Goal: Task Accomplishment & Management: Use online tool/utility

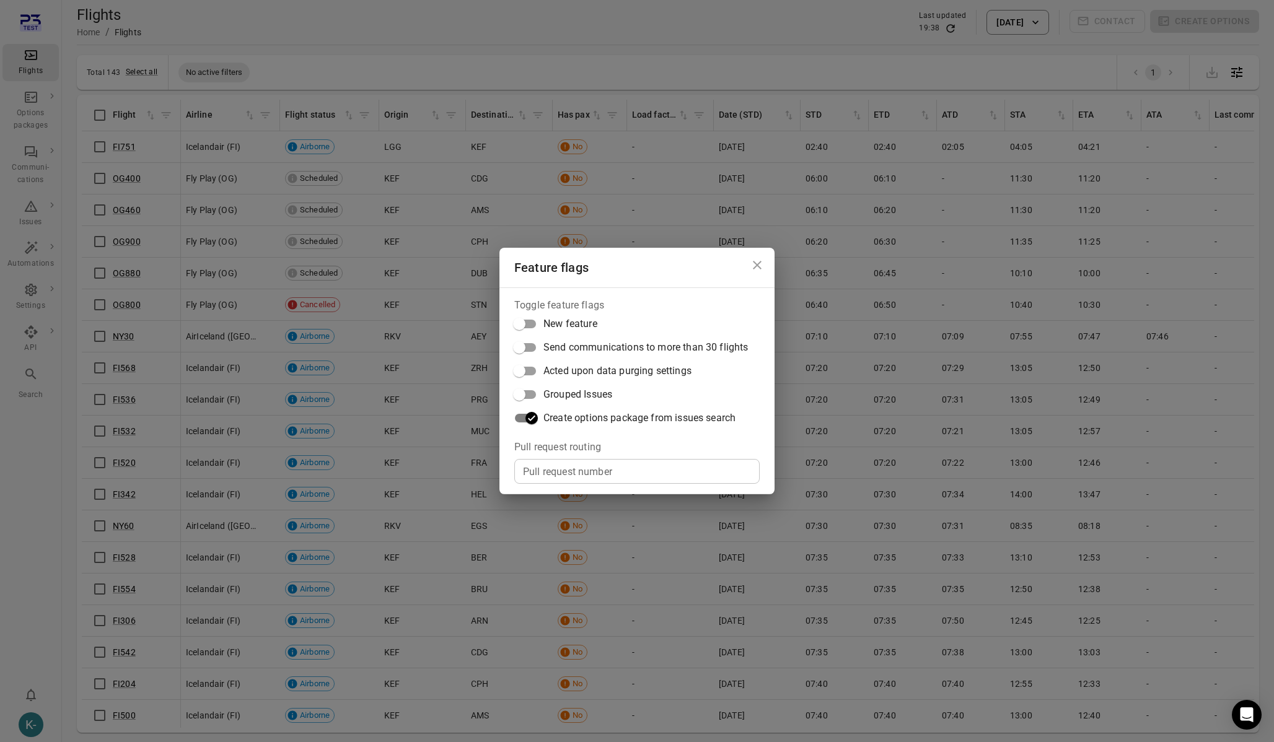
click at [233, 166] on div "Feature flags Toggle feature flags New feature Send communications to more than…" at bounding box center [637, 371] width 1274 height 742
click at [595, 481] on input "Pull request number" at bounding box center [636, 471] width 245 height 25
paste input "*****"
type input "*****"
click at [90, 560] on div "Feature flags Toggle feature flags New feature Send communications to more than…" at bounding box center [637, 371] width 1274 height 742
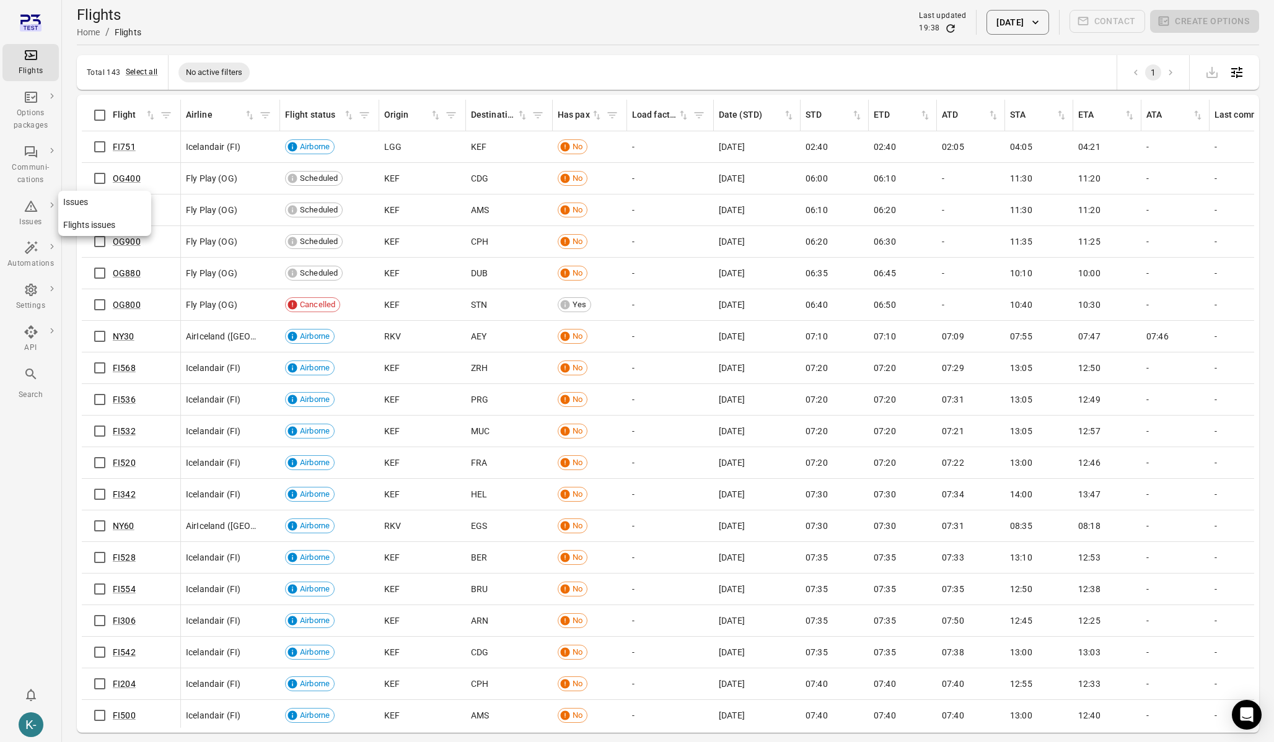
click at [88, 203] on link "Issues" at bounding box center [104, 202] width 93 height 23
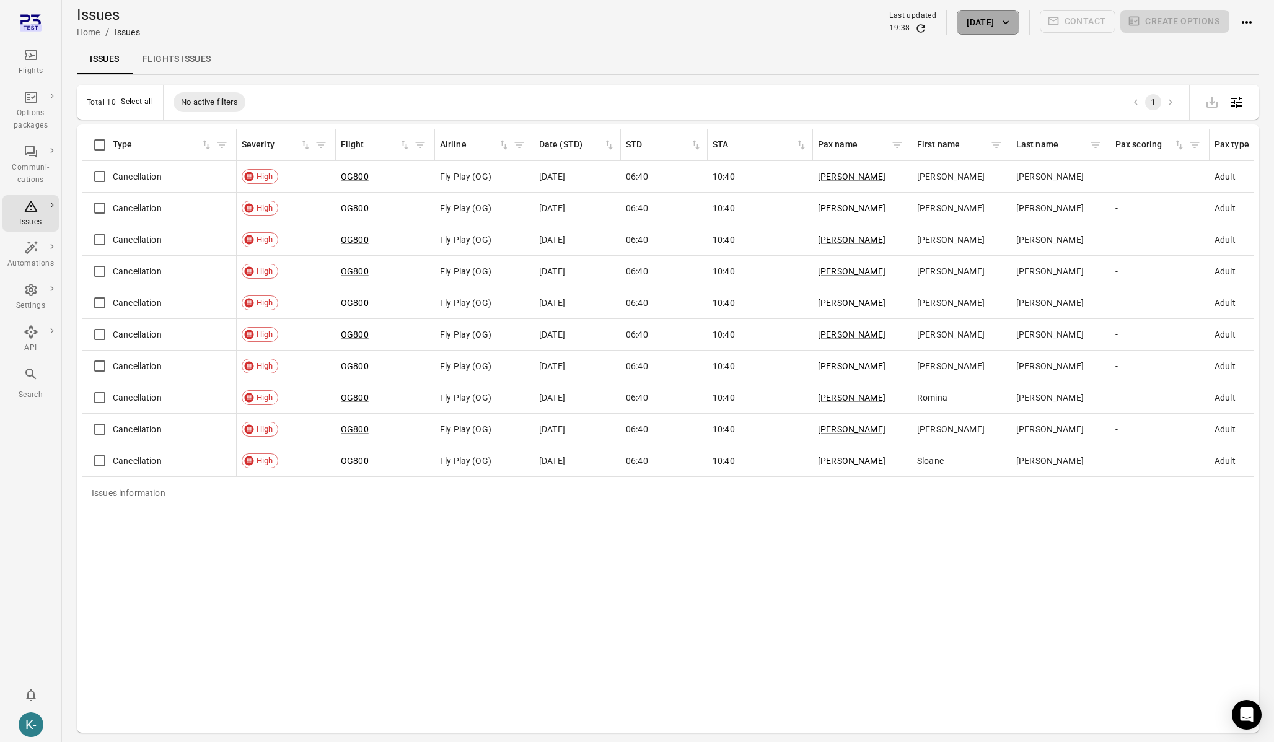
click at [973, 24] on button "[DATE]" at bounding box center [987, 22] width 62 height 25
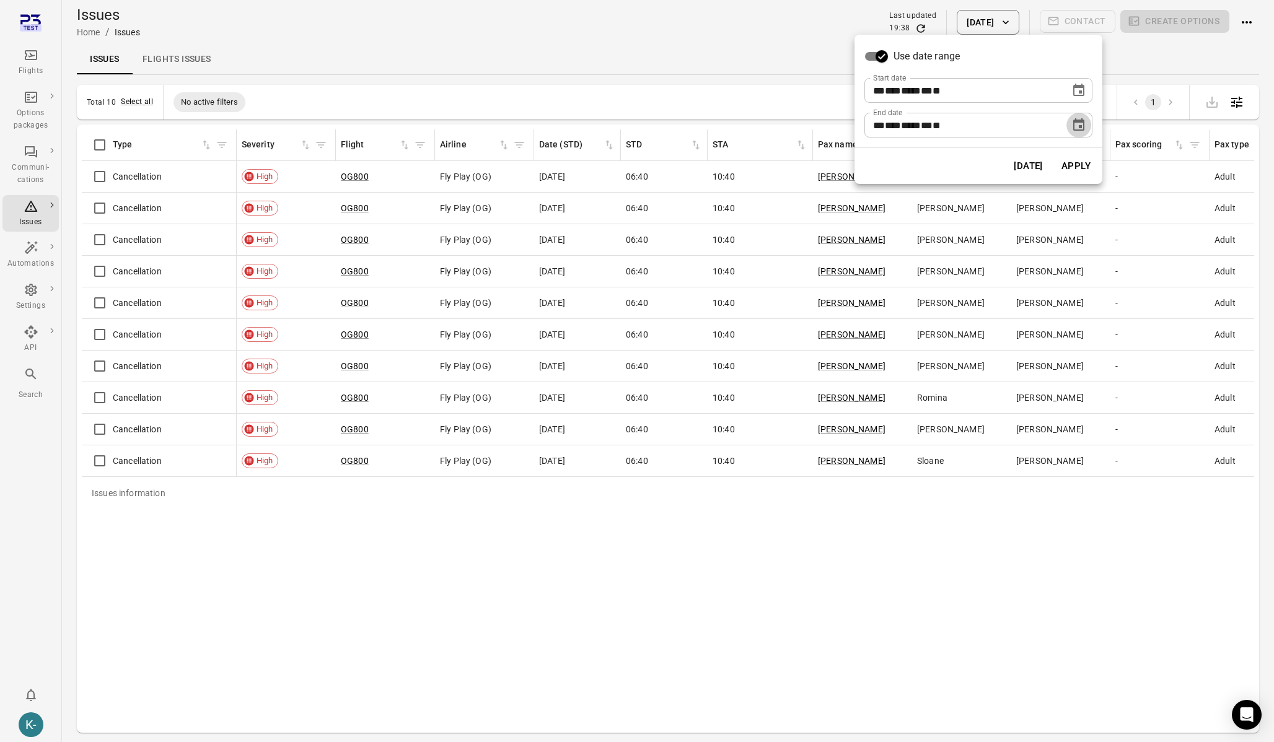
click at [1085, 121] on icon "Choose date, selected date is Oct 6, 2025" at bounding box center [1078, 125] width 15 height 15
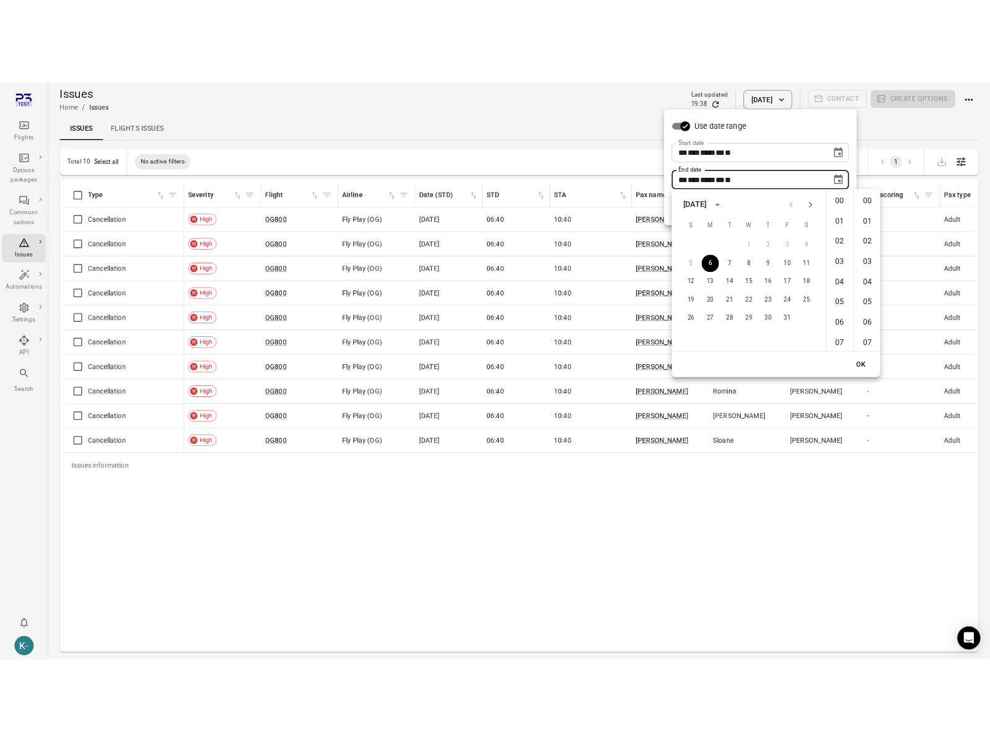
scroll to position [1355, 0]
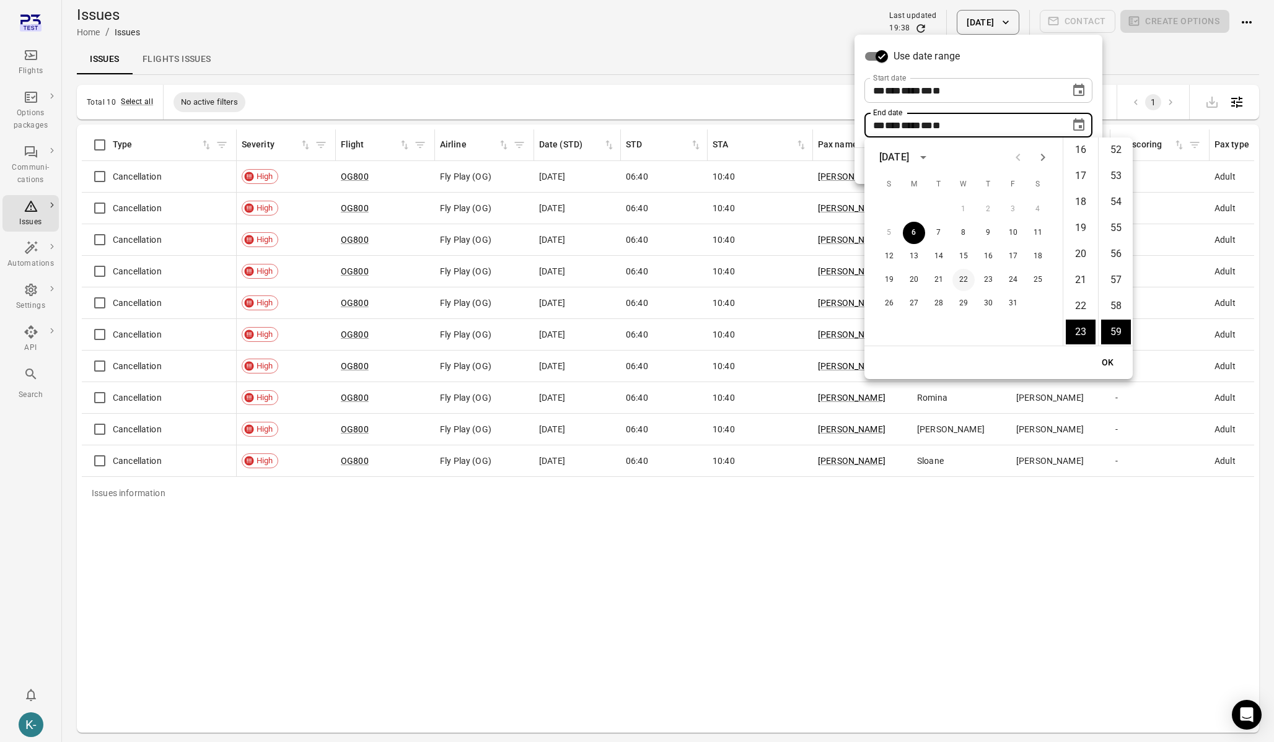
click at [966, 280] on button "22" at bounding box center [963, 280] width 22 height 22
type input "**********"
click at [1100, 351] on button "OK" at bounding box center [1108, 362] width 40 height 23
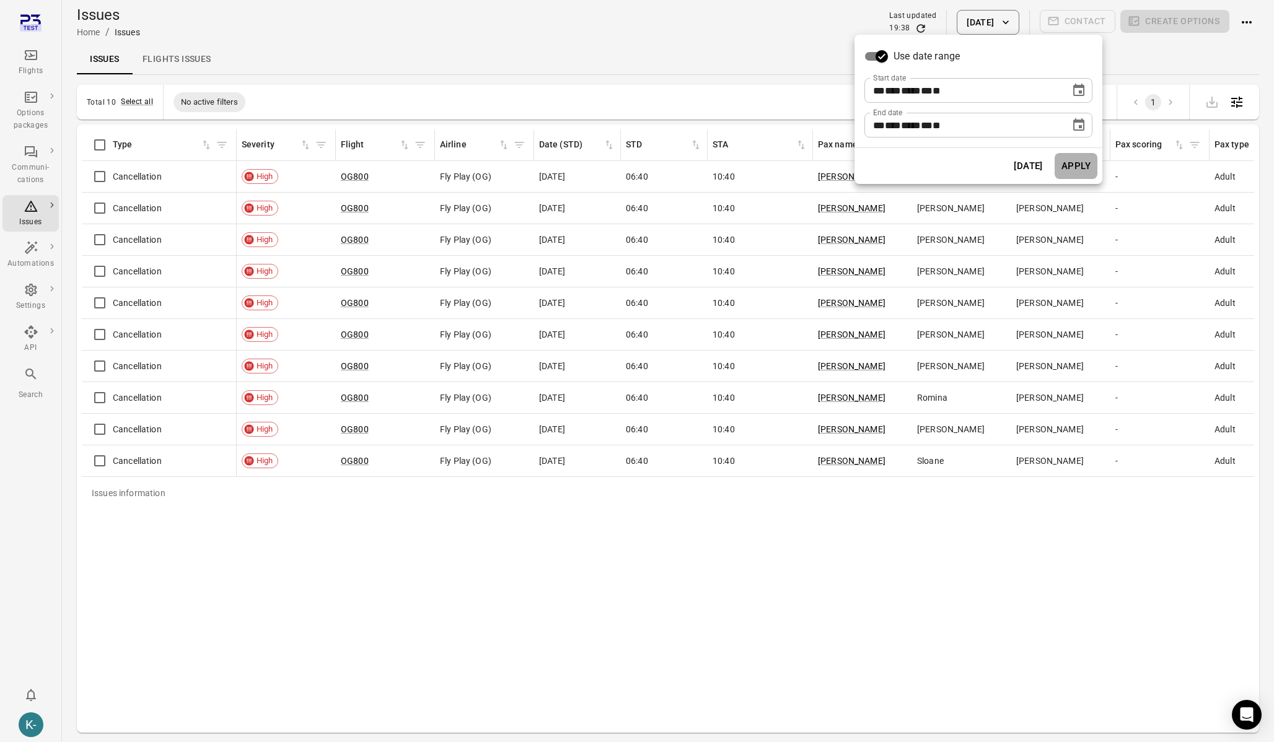
click at [1080, 172] on button "Apply" at bounding box center [1075, 166] width 43 height 26
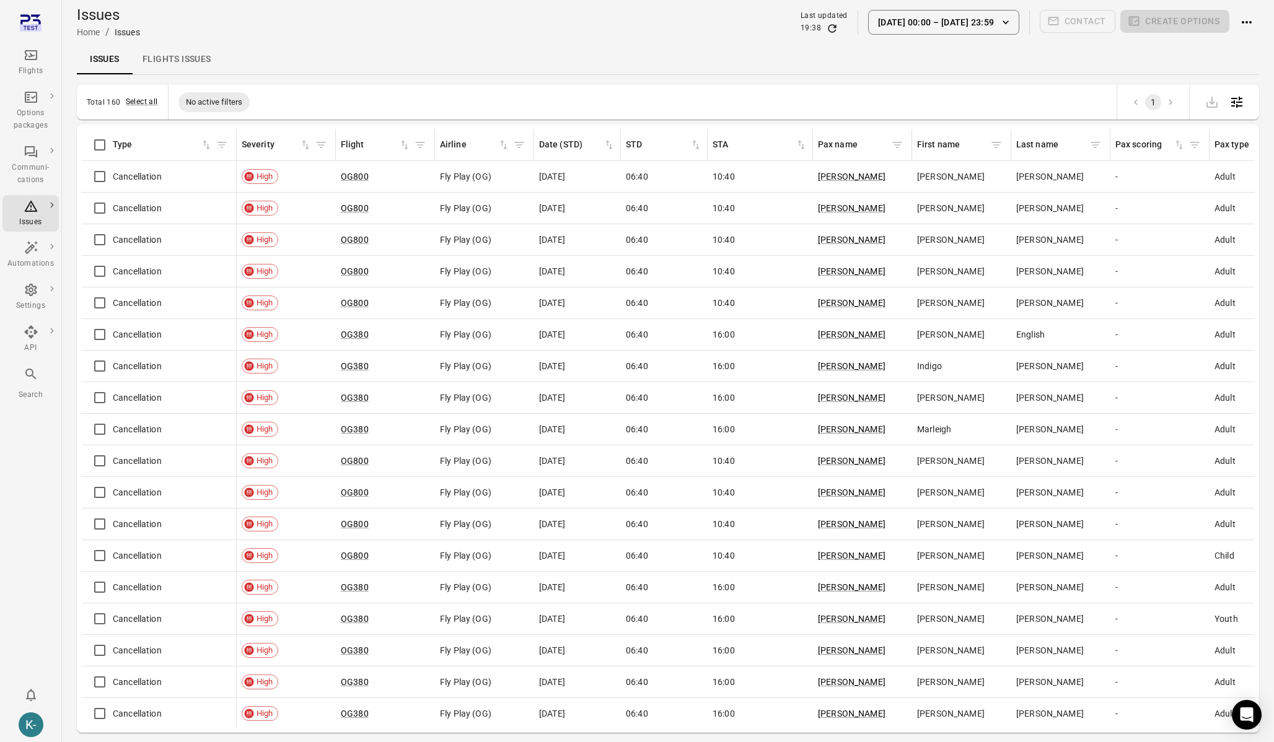
click at [991, 19] on button "[DATE] 00:00 – [DATE] 23:59" at bounding box center [943, 22] width 151 height 25
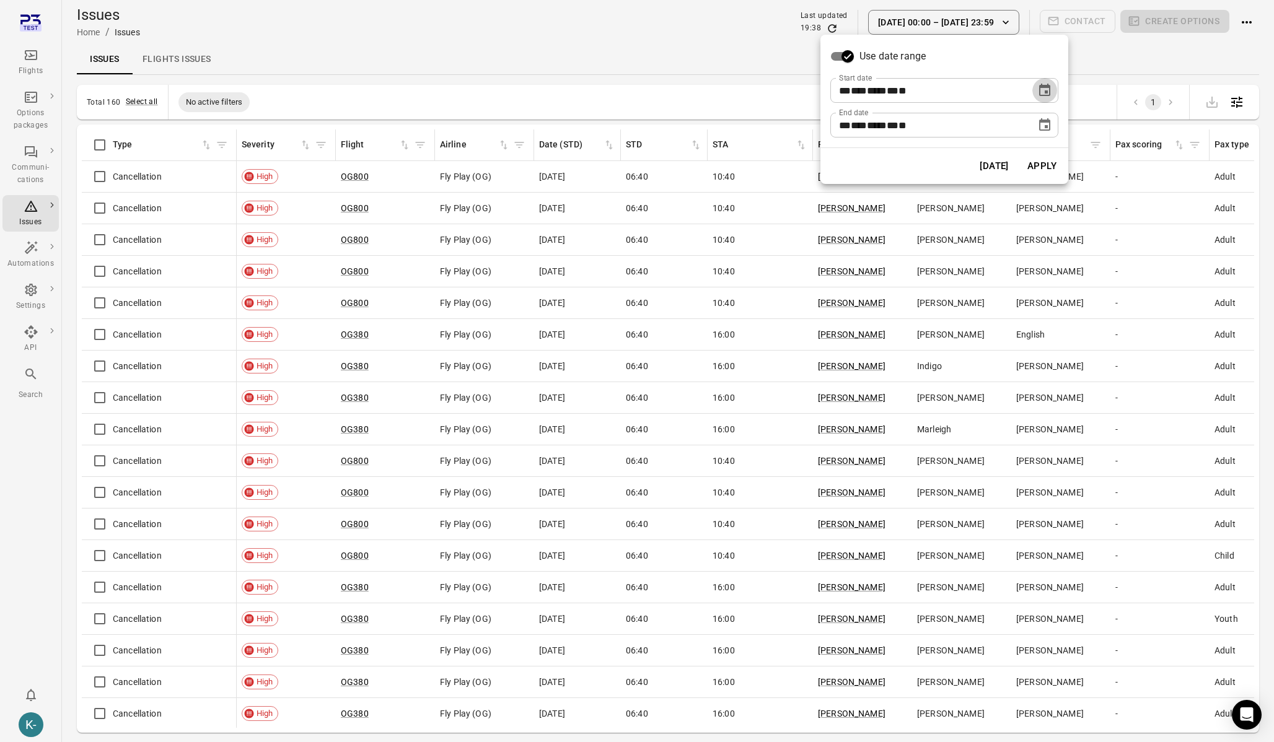
click at [1043, 88] on icon "Choose date, selected date is Oct 6, 2025" at bounding box center [1044, 90] width 15 height 15
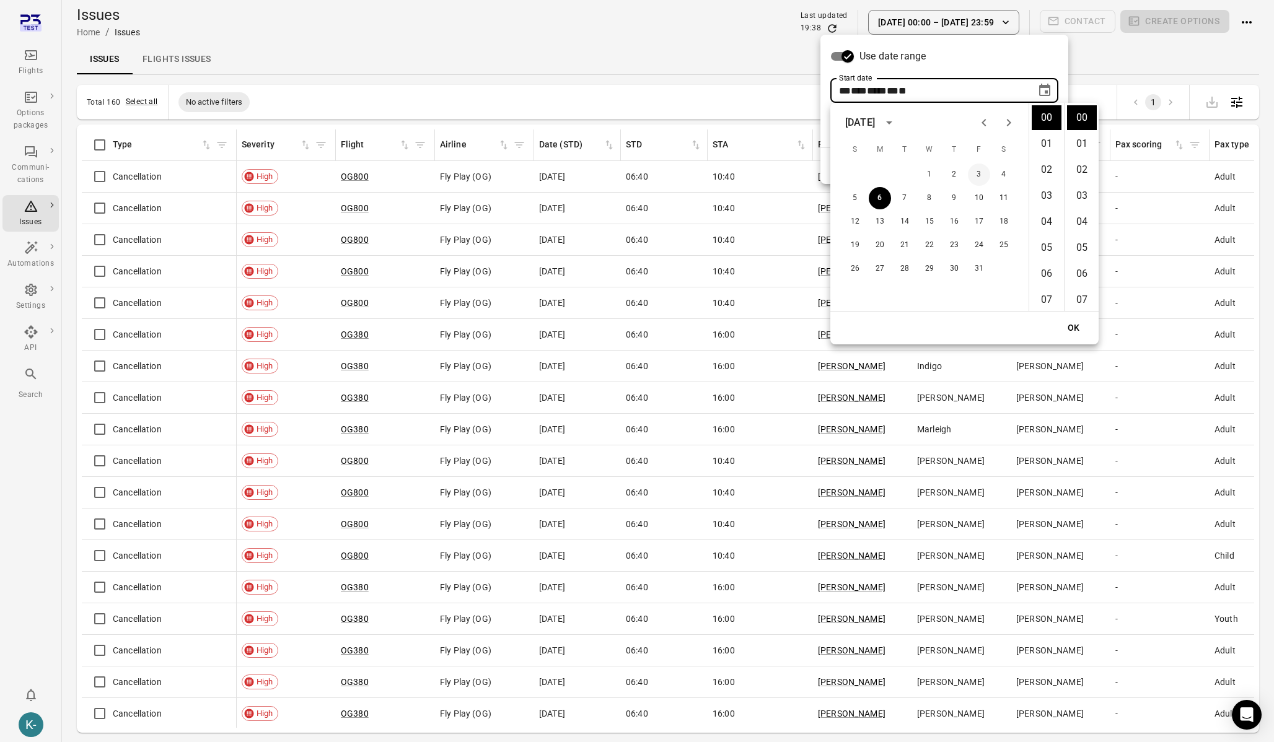
click at [985, 172] on button "3" at bounding box center [979, 175] width 22 height 22
type input "**********"
click at [1072, 333] on button "OK" at bounding box center [1074, 328] width 40 height 23
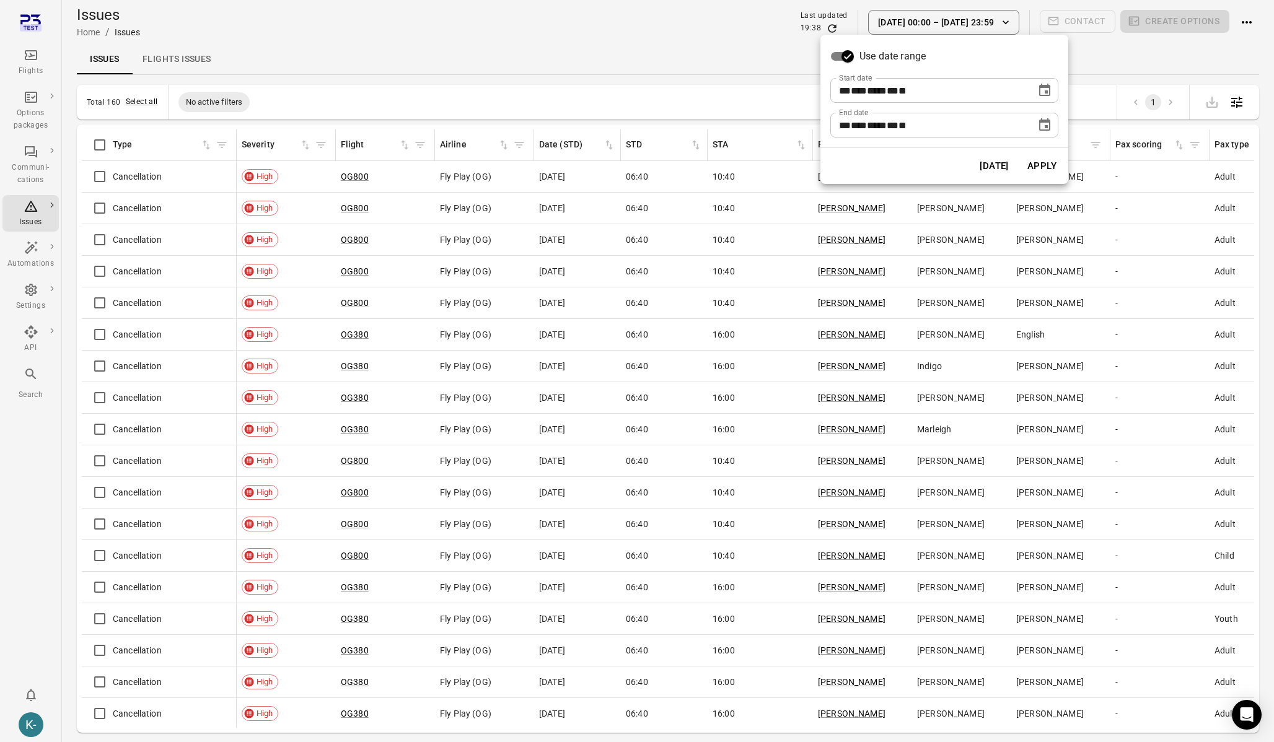
click at [1030, 168] on button "Apply" at bounding box center [1041, 166] width 43 height 26
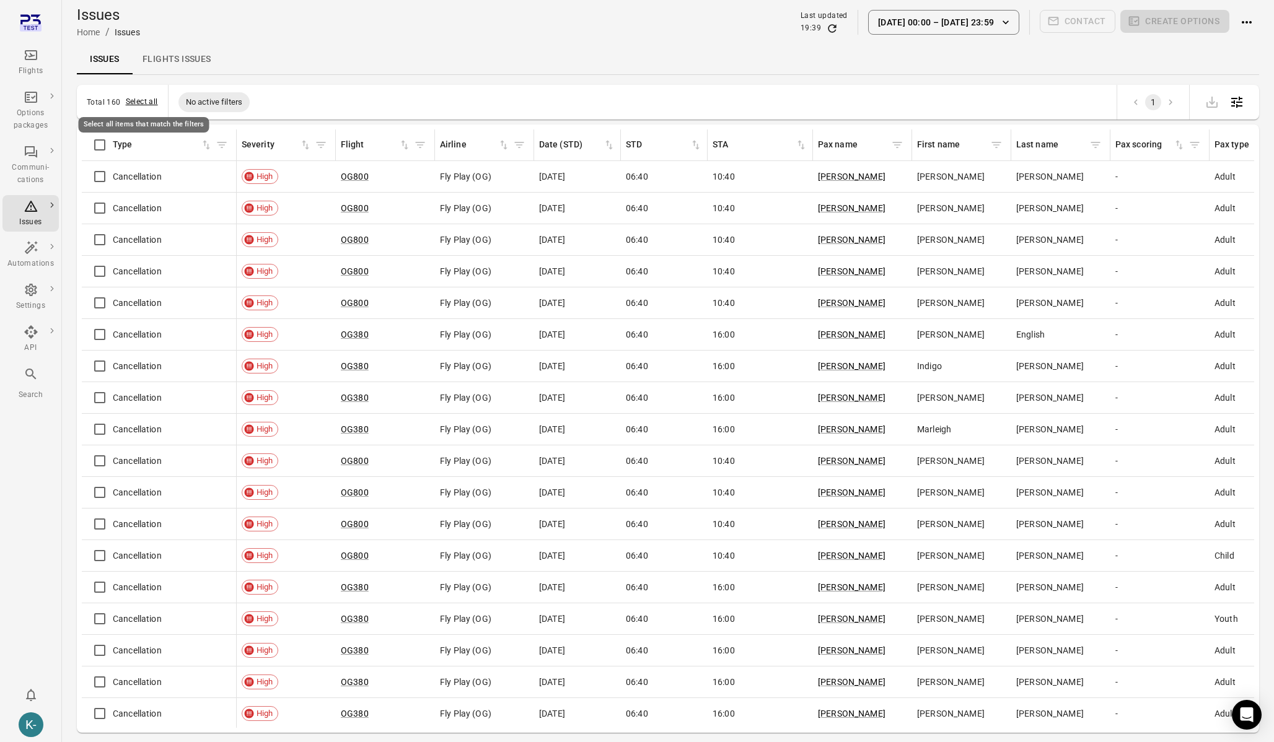
click at [131, 102] on button "Select all" at bounding box center [142, 102] width 32 height 12
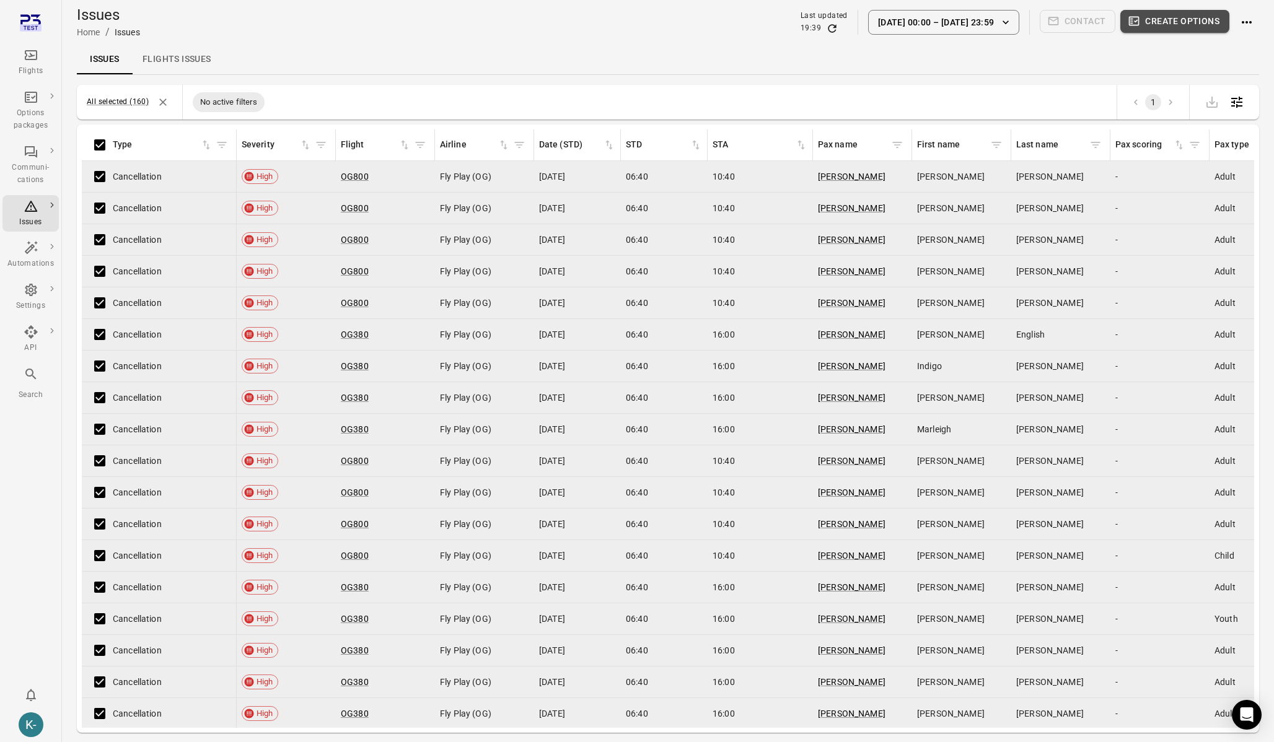
click at [1179, 24] on button "Create options" at bounding box center [1174, 21] width 109 height 23
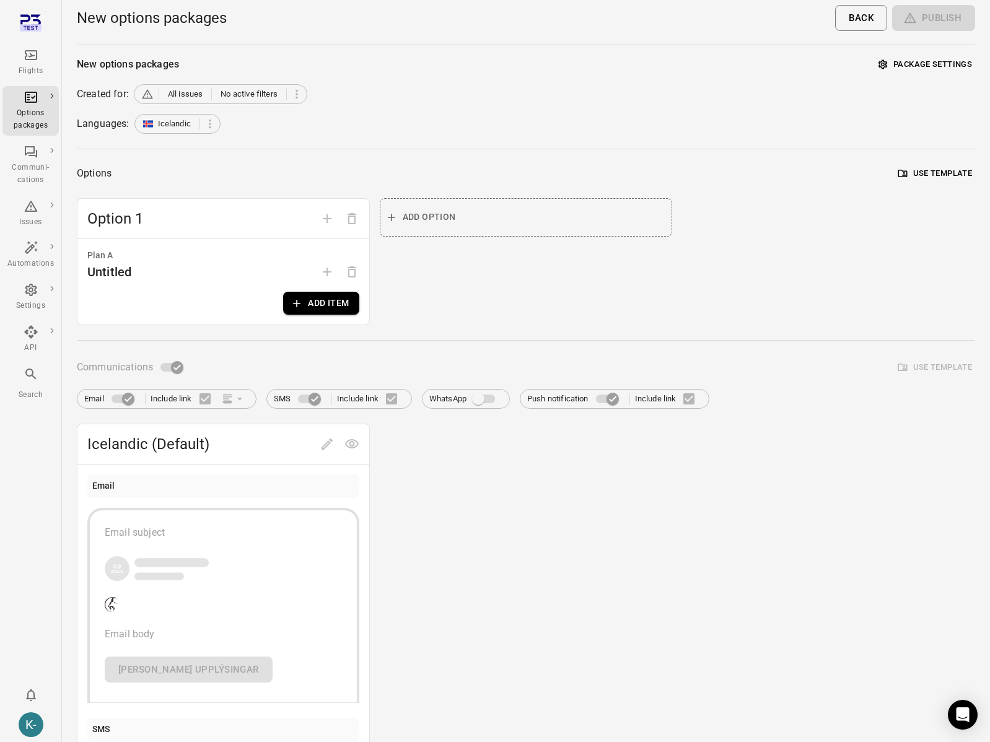
click at [306, 301] on button "Add item" at bounding box center [321, 303] width 76 height 23
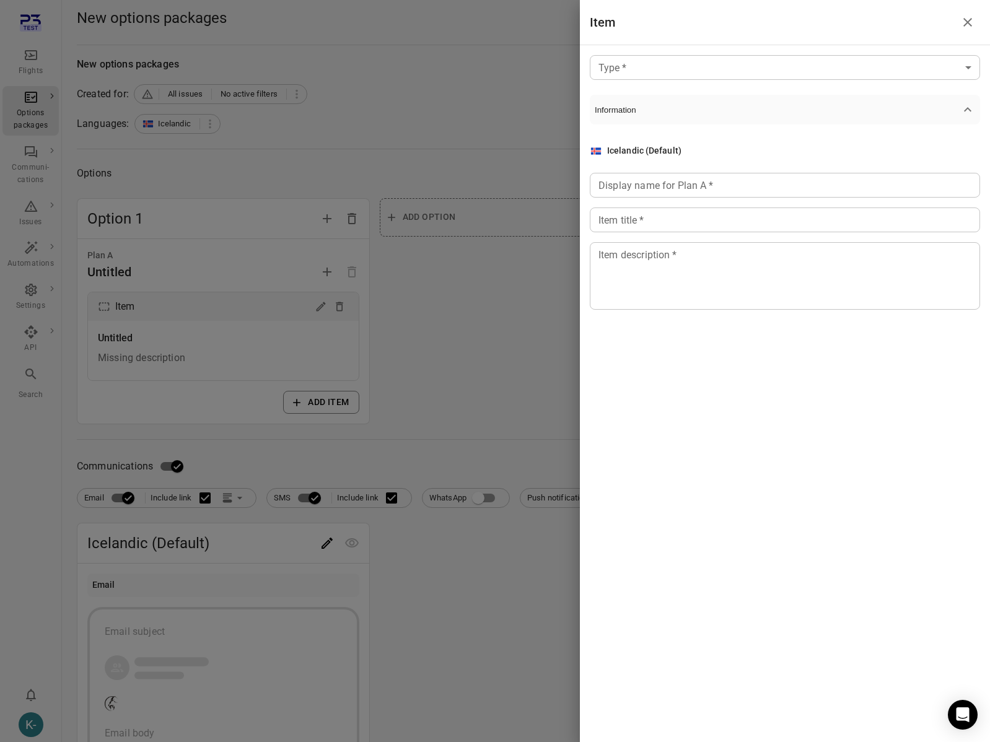
click at [728, 71] on body "Flights Options packages Communi-cations Issues Automations Settings API Search…" at bounding box center [495, 640] width 990 height 1281
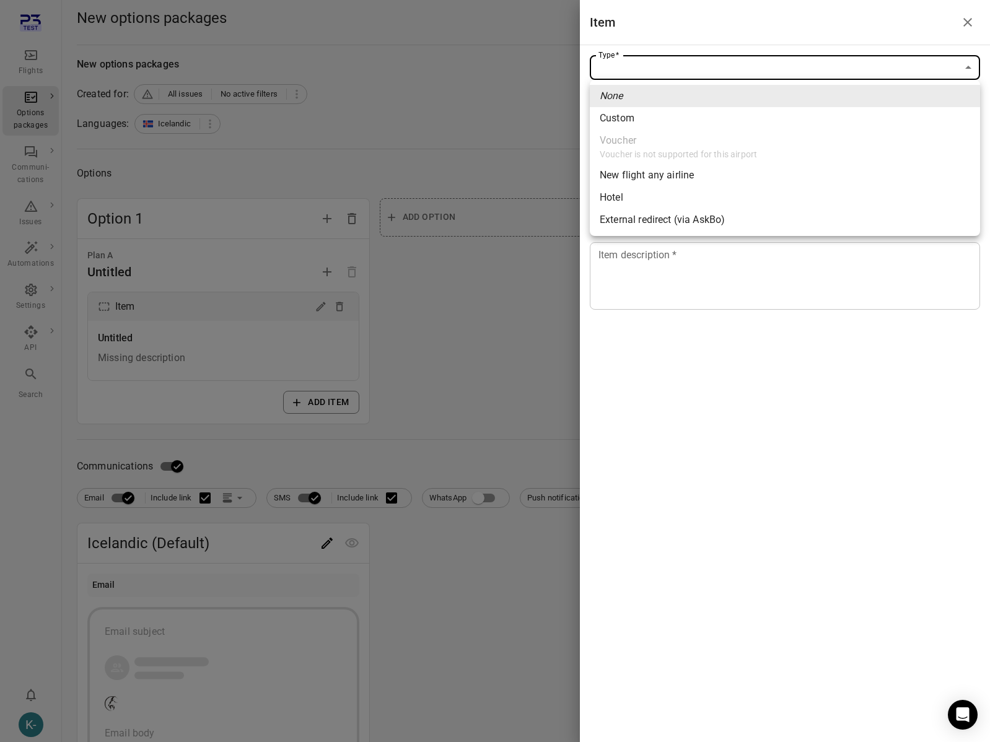
click at [626, 122] on div "Custom" at bounding box center [617, 118] width 35 height 15
type input "******"
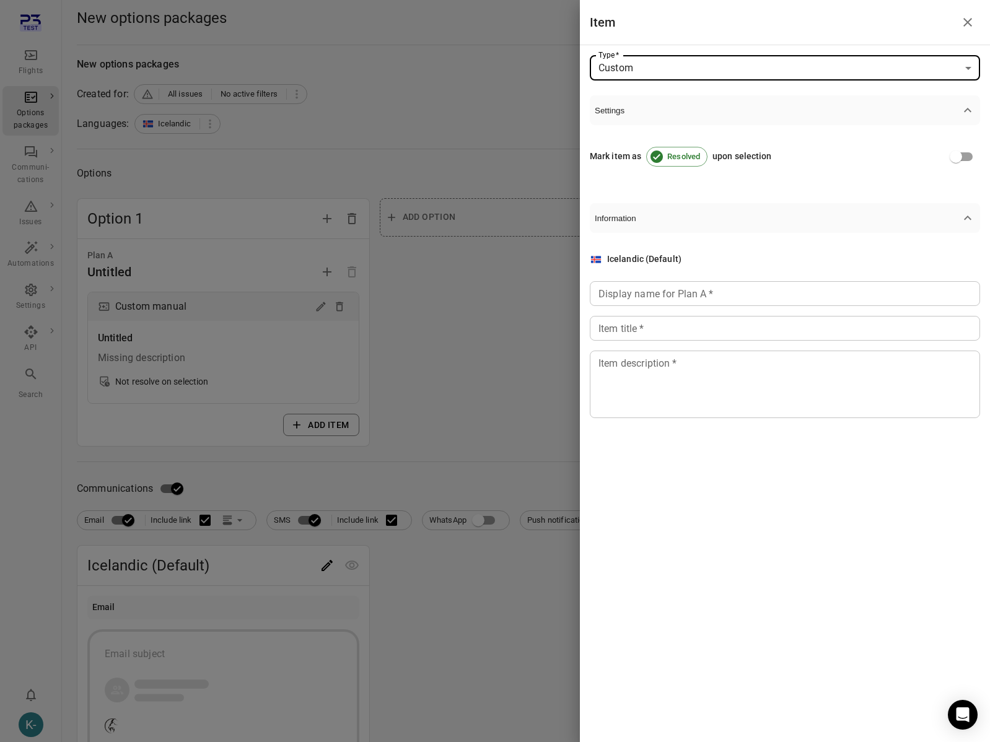
click at [631, 299] on input "Display name for Plan A   *" at bounding box center [785, 293] width 390 height 25
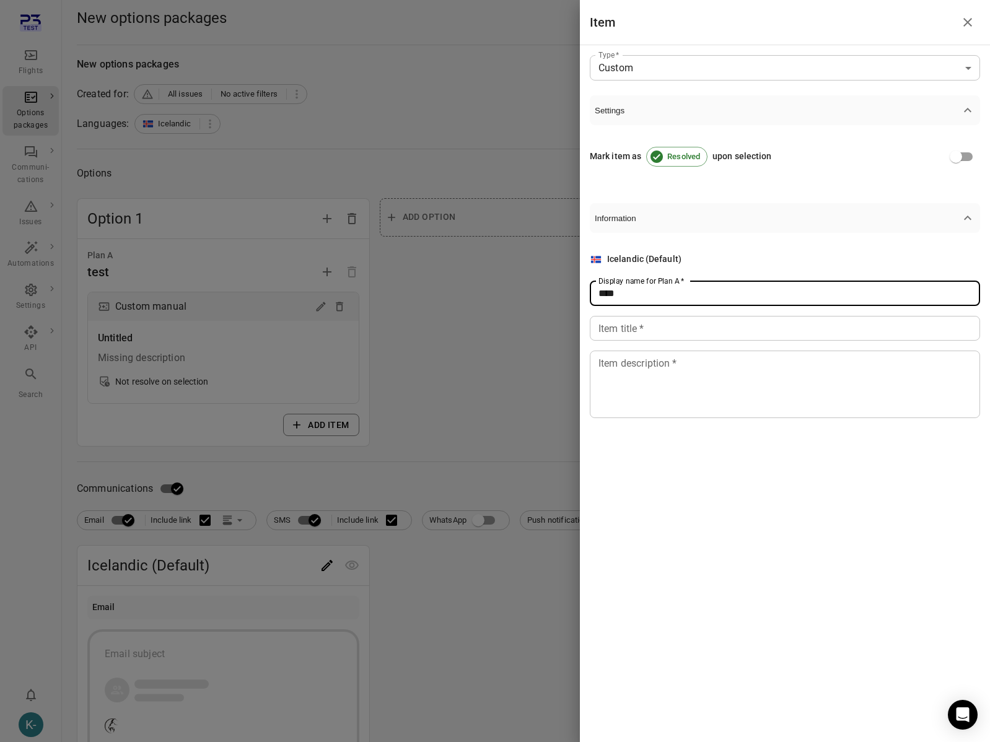
type input "****"
click at [628, 333] on input "Item title   *" at bounding box center [785, 328] width 390 height 25
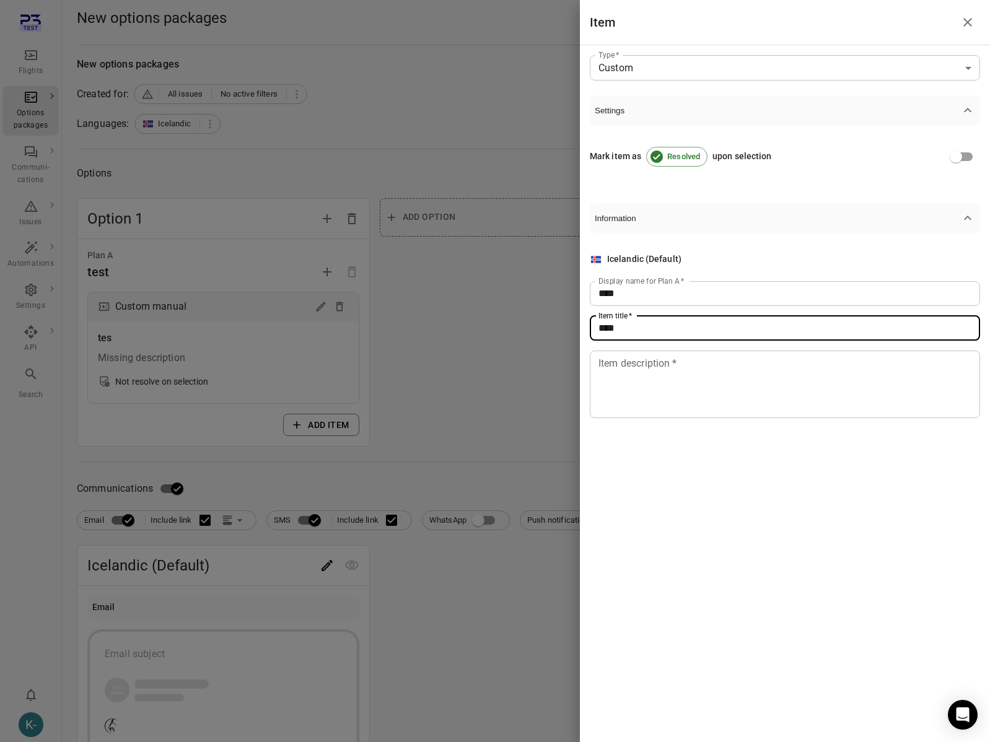
type input "****"
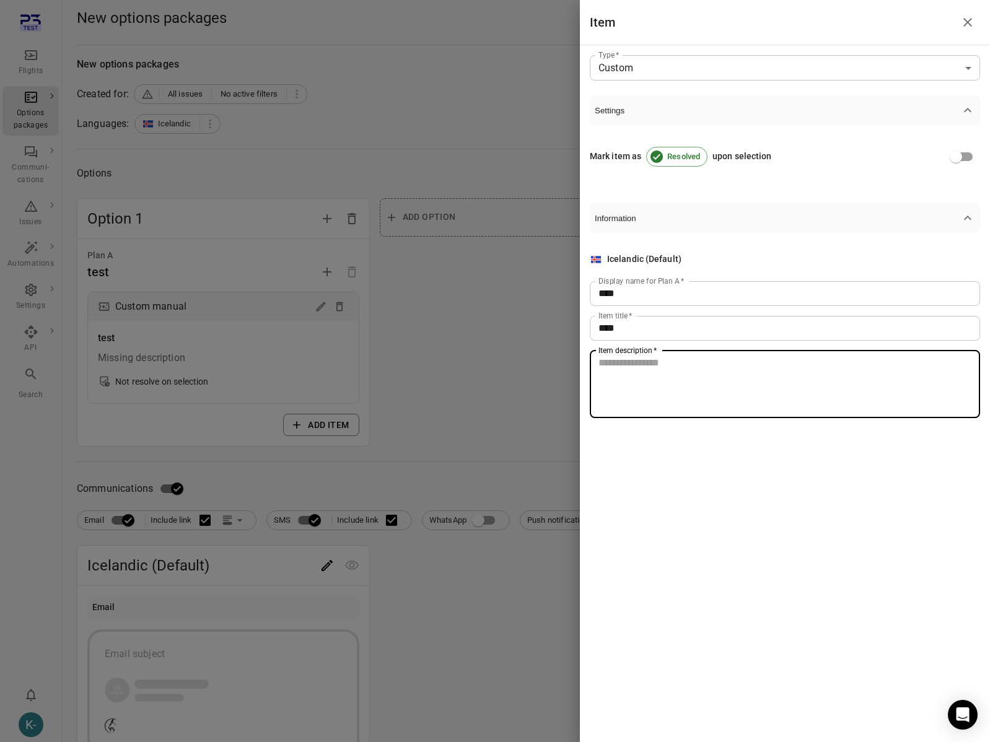
click at [630, 384] on textarea "Item description   *" at bounding box center [784, 384] width 373 height 57
type textarea "****"
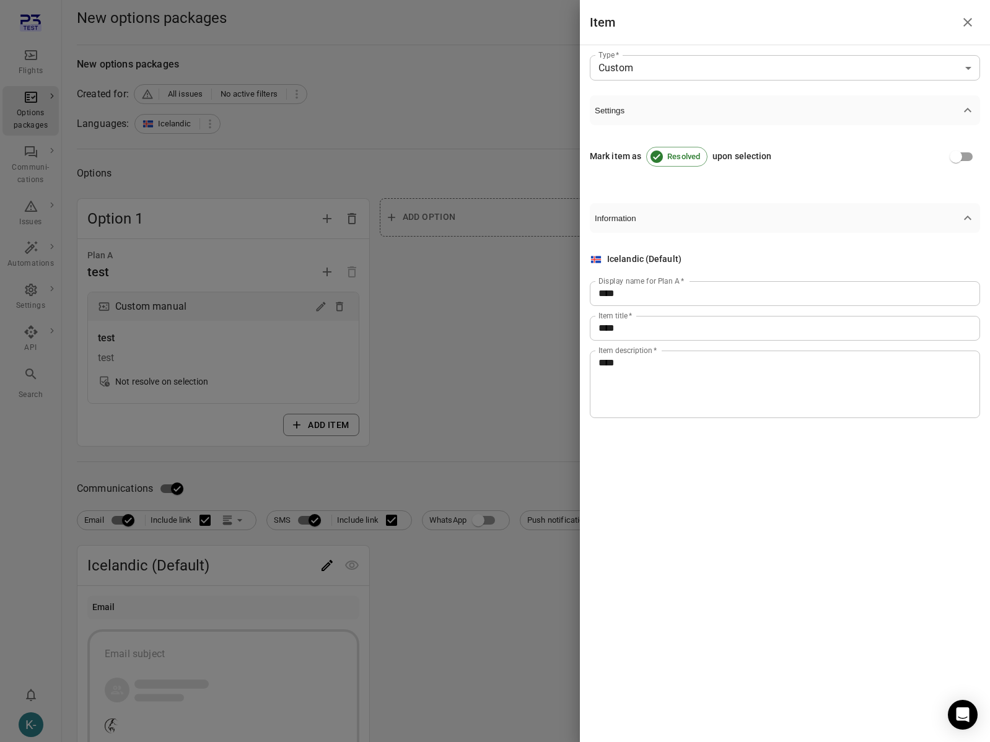
click at [403, 408] on div at bounding box center [495, 371] width 990 height 742
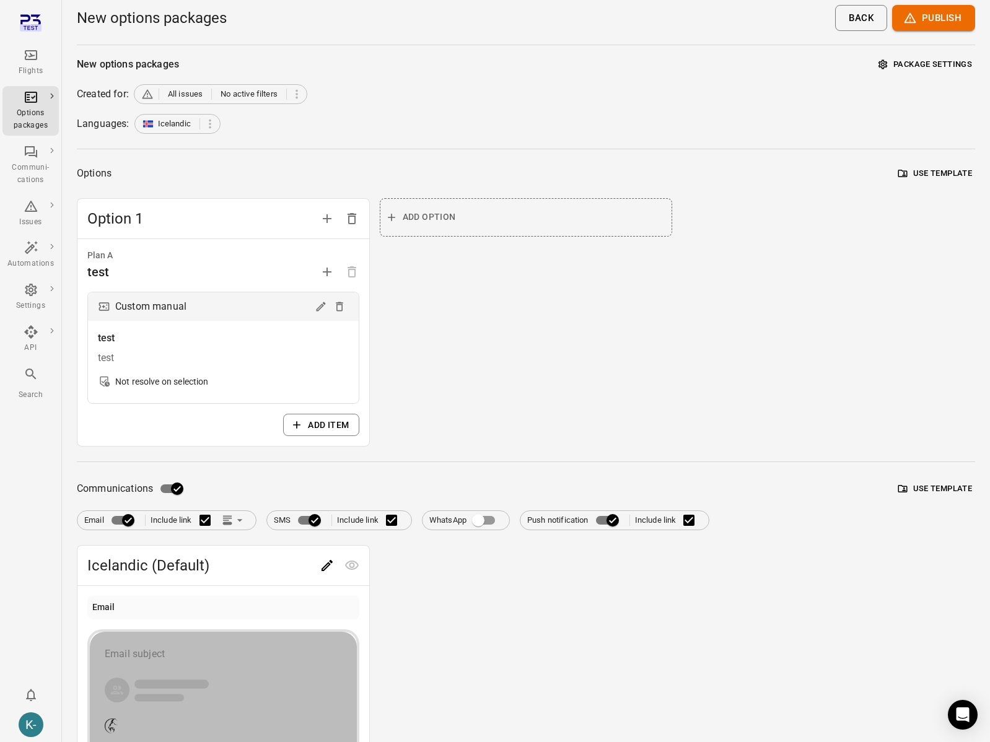
click at [186, 634] on button "Email subject Email body [PERSON_NAME] upplýsingar" at bounding box center [223, 726] width 272 height 195
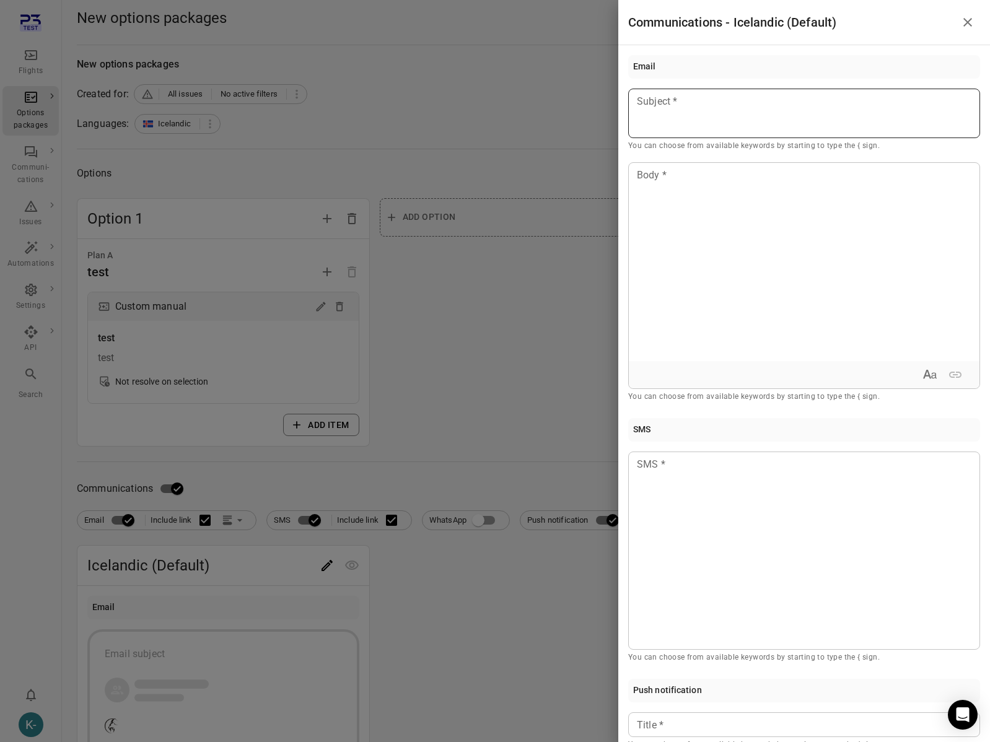
click at [723, 110] on div at bounding box center [804, 114] width 352 height 50
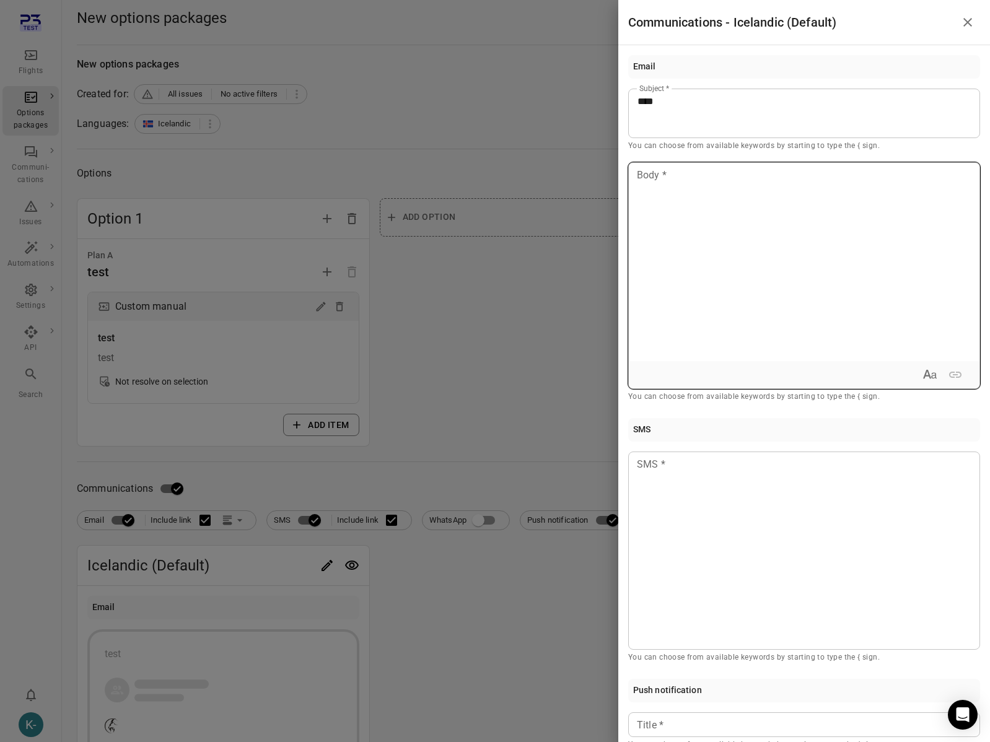
click at [684, 232] on div at bounding box center [804, 262] width 351 height 198
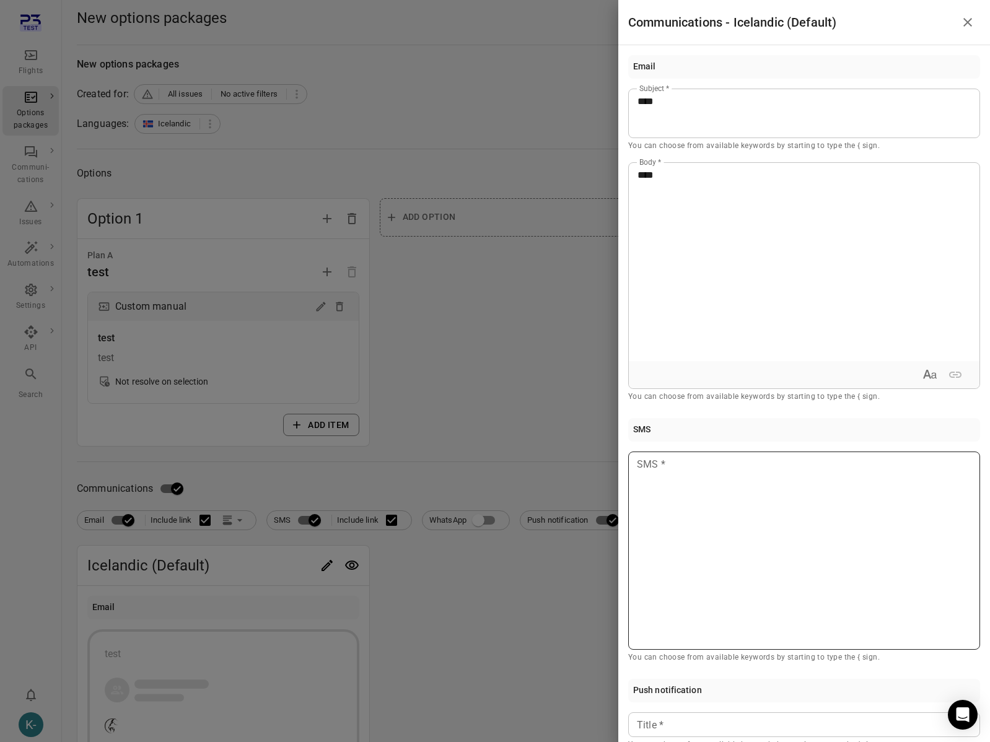
click at [681, 532] on div at bounding box center [804, 551] width 352 height 198
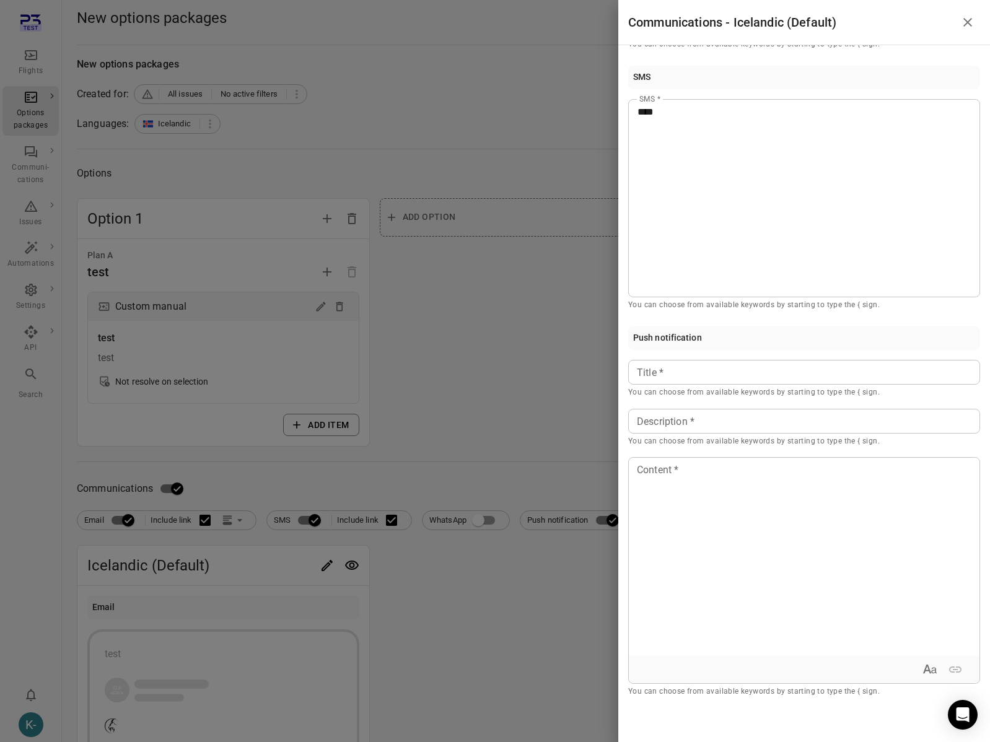
scroll to position [358, 0]
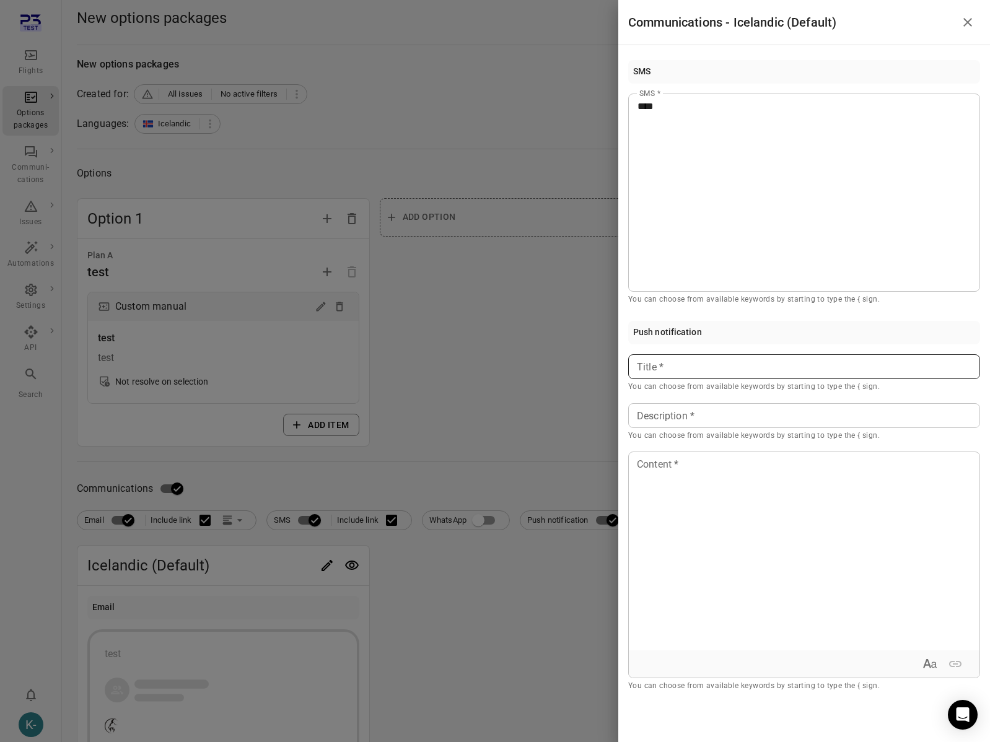
click at [688, 362] on p at bounding box center [803, 367] width 333 height 15
click at [667, 413] on div "Description Description * You can choose from available keywords by starting to…" at bounding box center [804, 422] width 352 height 39
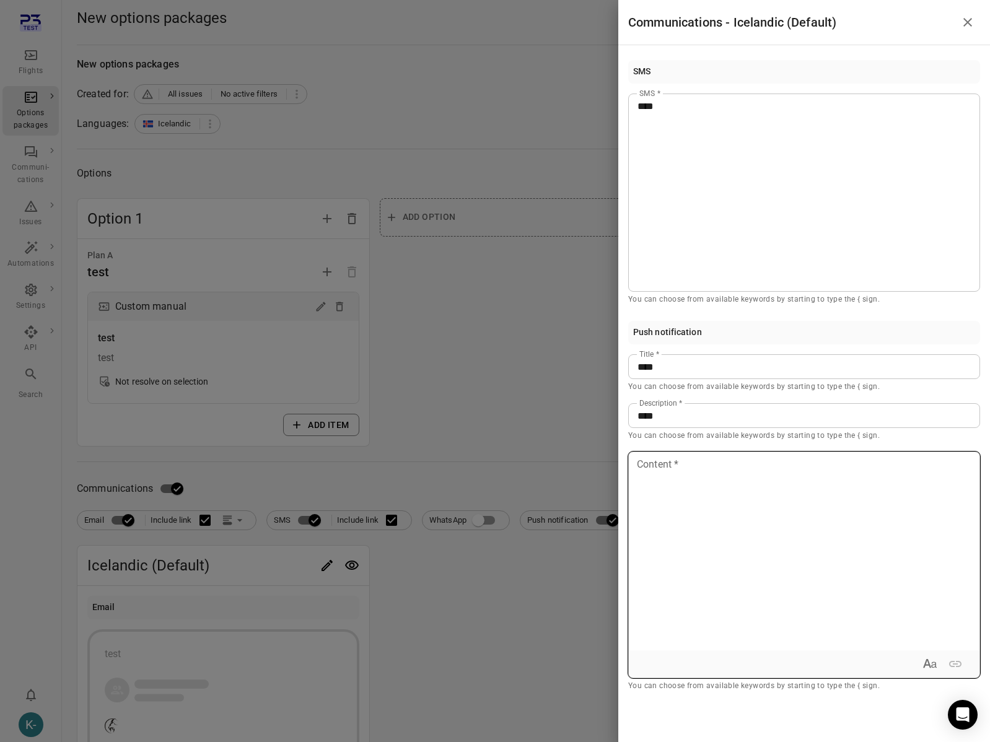
click at [667, 501] on div at bounding box center [804, 551] width 351 height 198
click at [403, 394] on div at bounding box center [495, 371] width 990 height 742
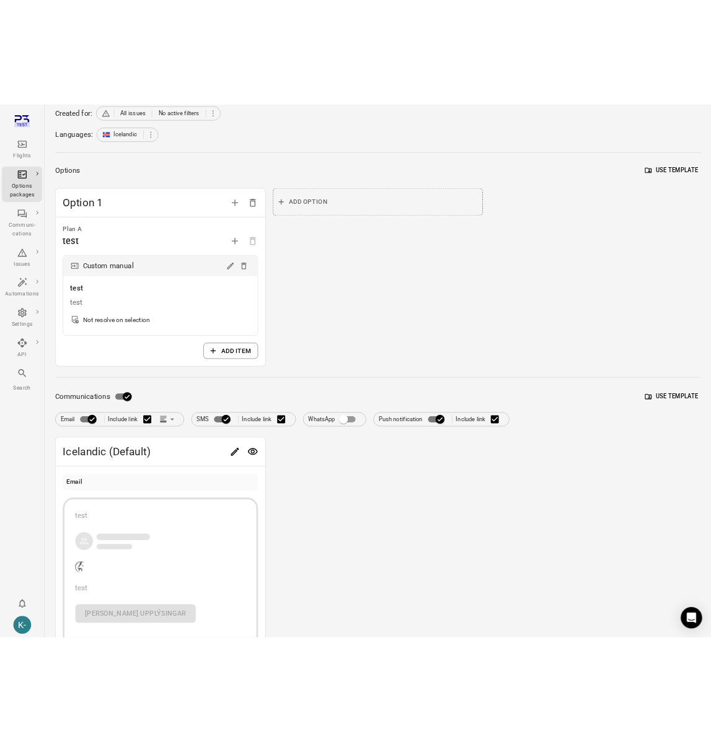
scroll to position [0, 0]
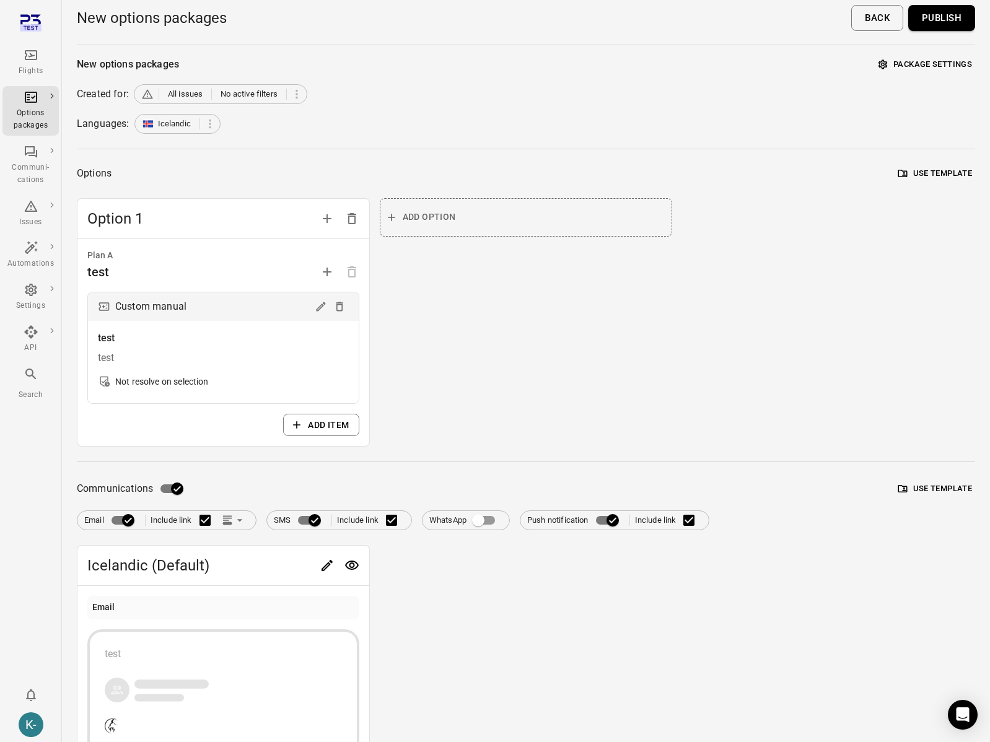
click at [862, 120] on div "Languages: Icelandic" at bounding box center [526, 124] width 898 height 20
click at [925, 15] on button "Publish" at bounding box center [941, 18] width 67 height 26
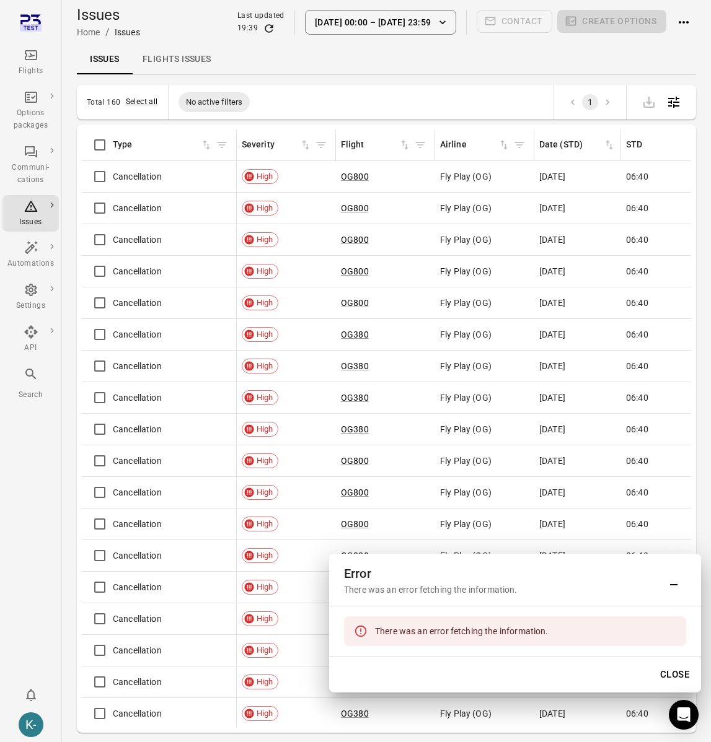
click at [647, 80] on main "Issues Home / Issues Last updated 19:39 [DATE] 00:00 [DATE] 23:59 Contact Creat…" at bounding box center [386, 391] width 649 height 782
click at [636, 62] on div "Issues Flights issues" at bounding box center [386, 60] width 619 height 30
click at [273, 27] on icon "Refresh data" at bounding box center [269, 28] width 8 height 8
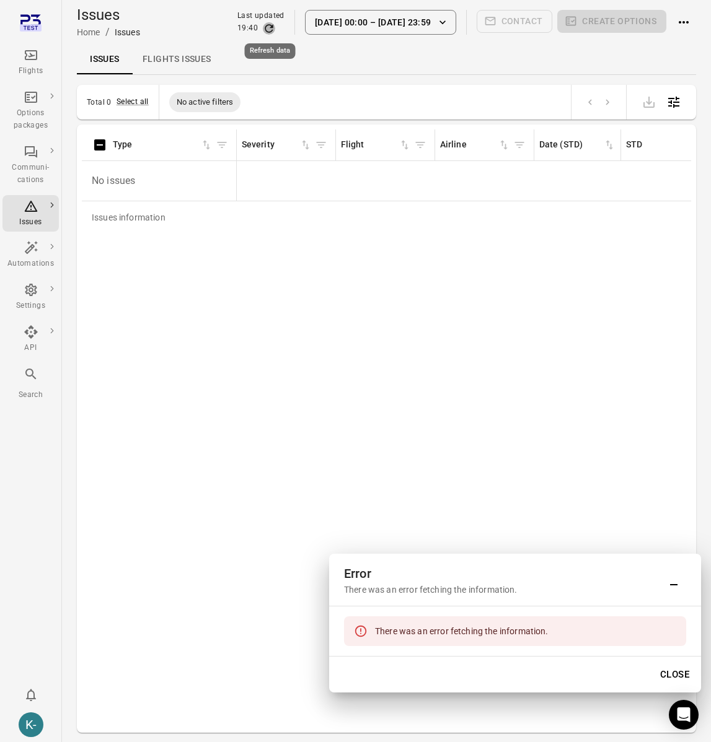
click at [269, 28] on icon "Refresh data" at bounding box center [269, 28] width 12 height 12
click at [458, 365] on div "Issues information Type Severity Flight Airline Date (STD) STD STA Pax name Fir…" at bounding box center [386, 428] width 609 height 598
